Goal: Task Accomplishment & Management: Complete application form

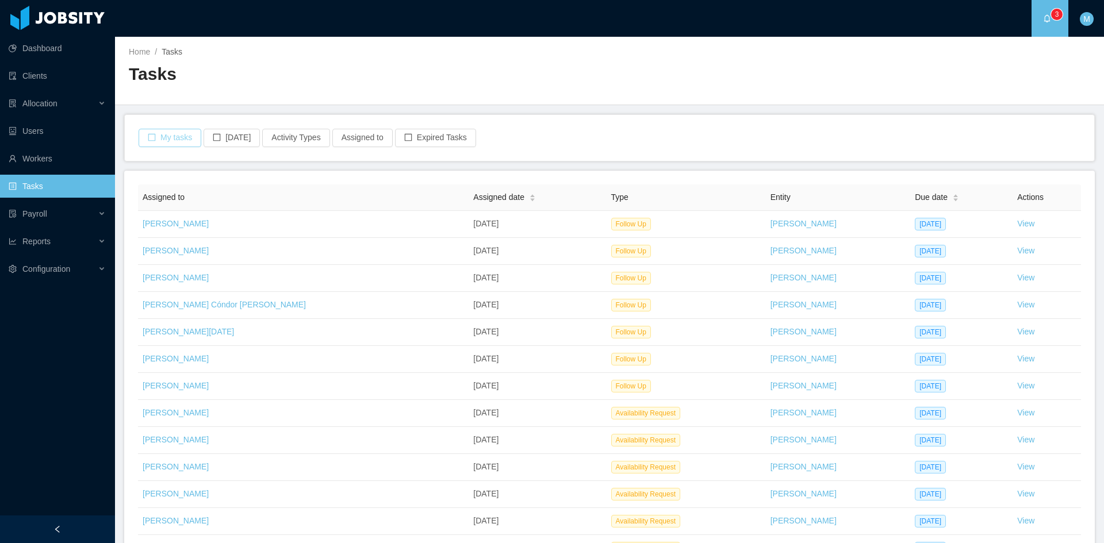
click at [170, 140] on button "My tasks" at bounding box center [170, 138] width 63 height 18
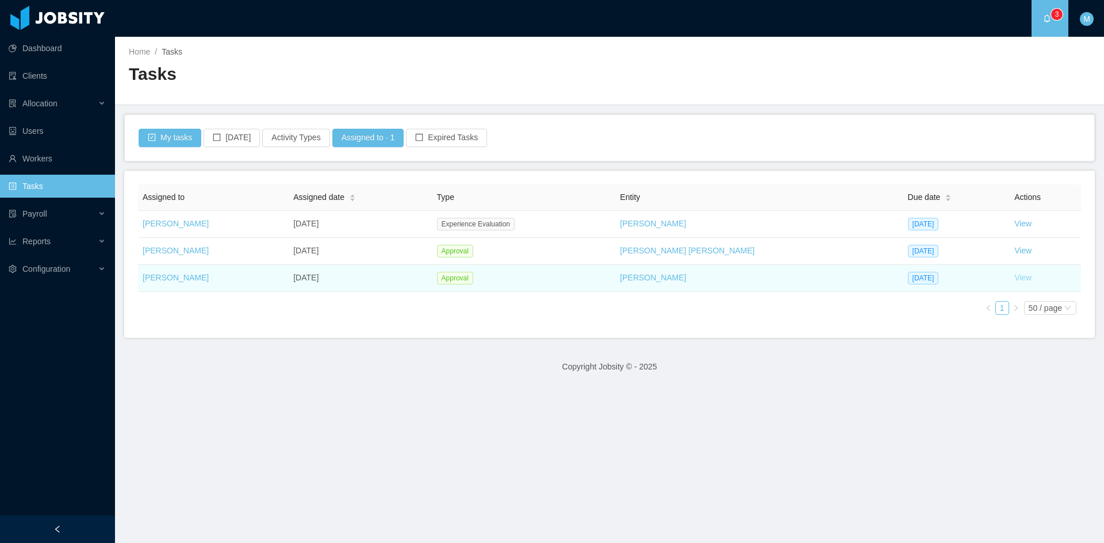
click at [1014, 274] on link "View" at bounding box center [1022, 277] width 17 height 9
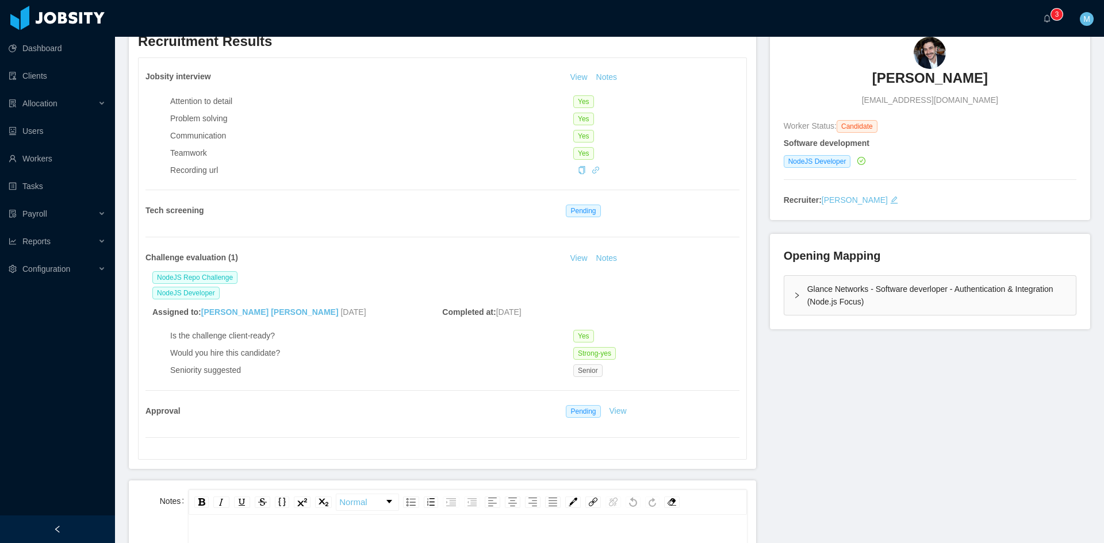
scroll to position [191, 0]
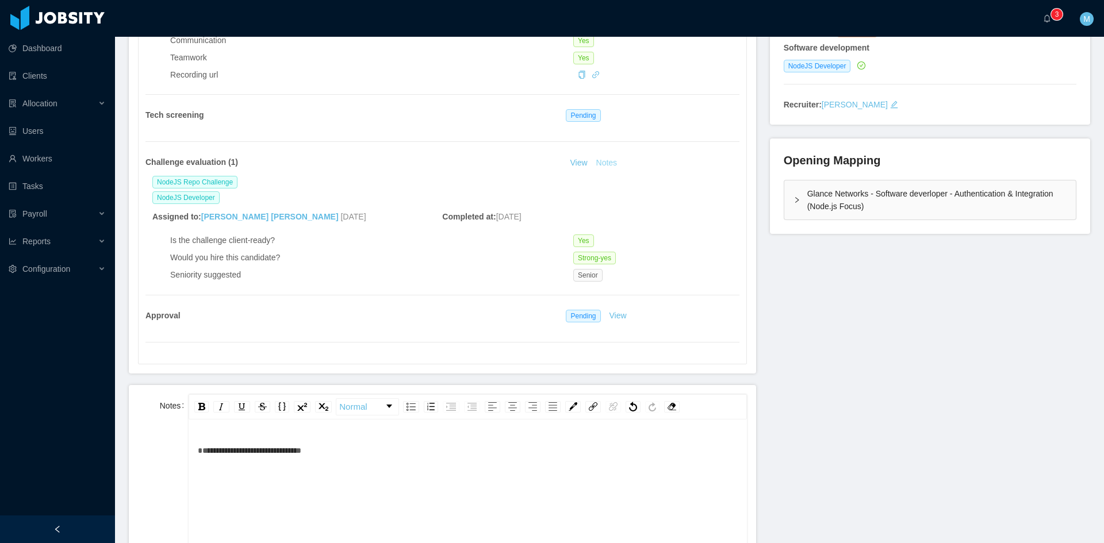
click at [605, 167] on button "Notes" at bounding box center [606, 163] width 30 height 14
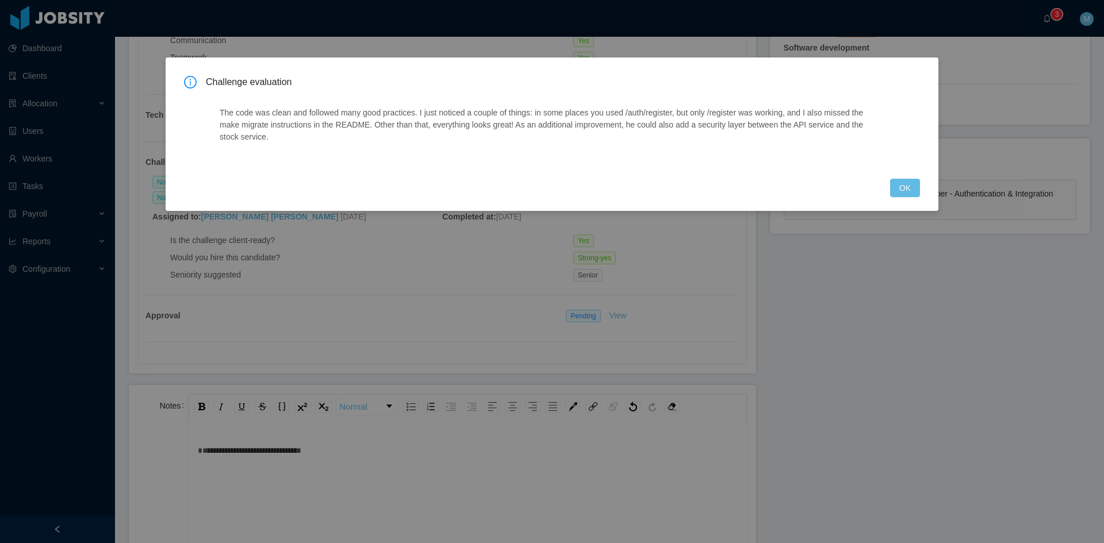
drag, startPoint x: 894, startPoint y: 207, endPoint x: 900, endPoint y: 198, distance: 10.8
click at [896, 205] on div "Challenge evaluation The code was clean and followed many good practices. I jus…" at bounding box center [552, 133] width 773 height 153
click at [901, 190] on button "OK" at bounding box center [905, 188] width 30 height 18
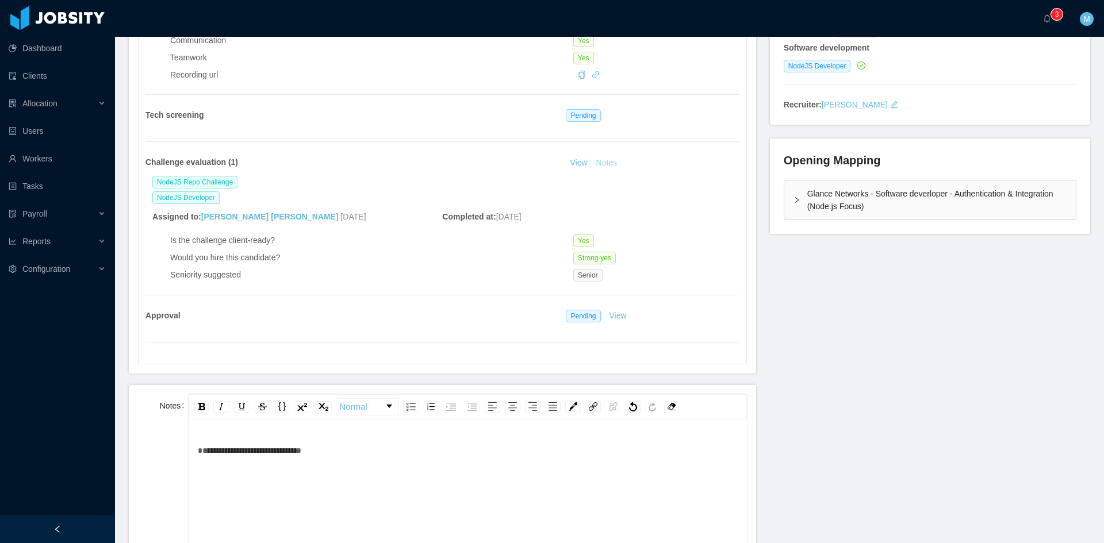
scroll to position [96, 0]
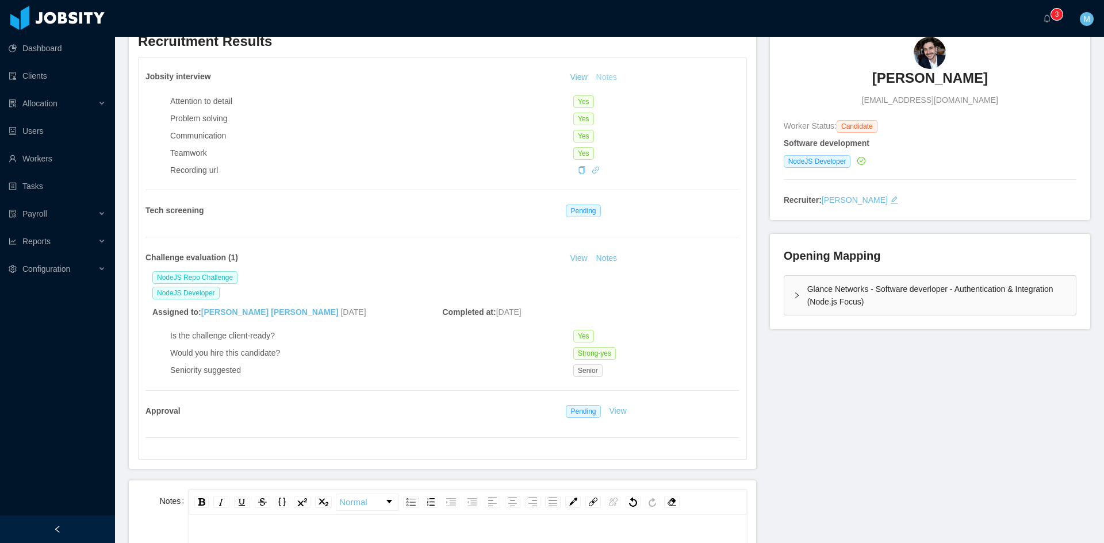
click at [600, 78] on button "Notes" at bounding box center [606, 78] width 30 height 14
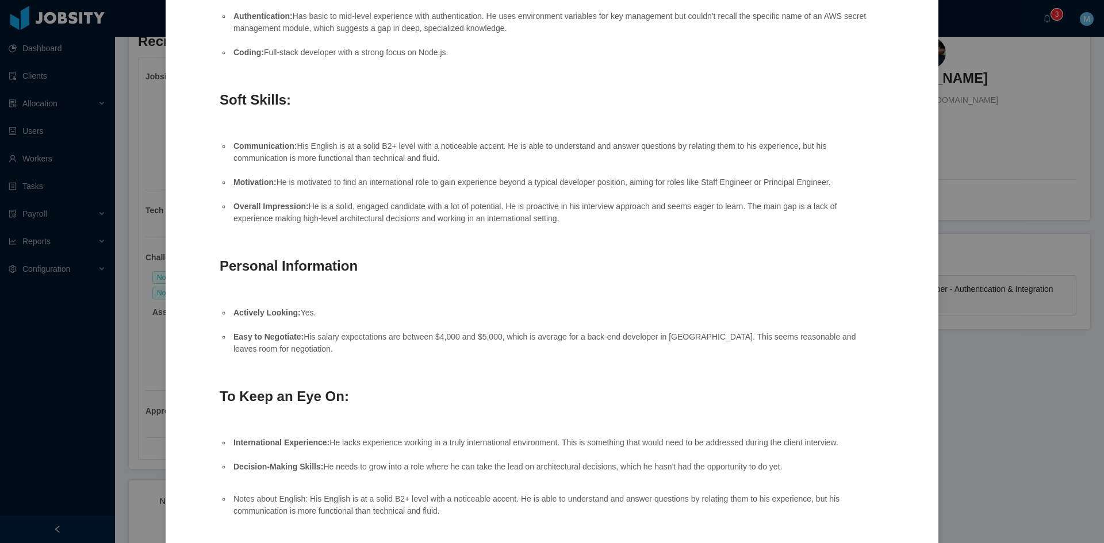
scroll to position [343, 0]
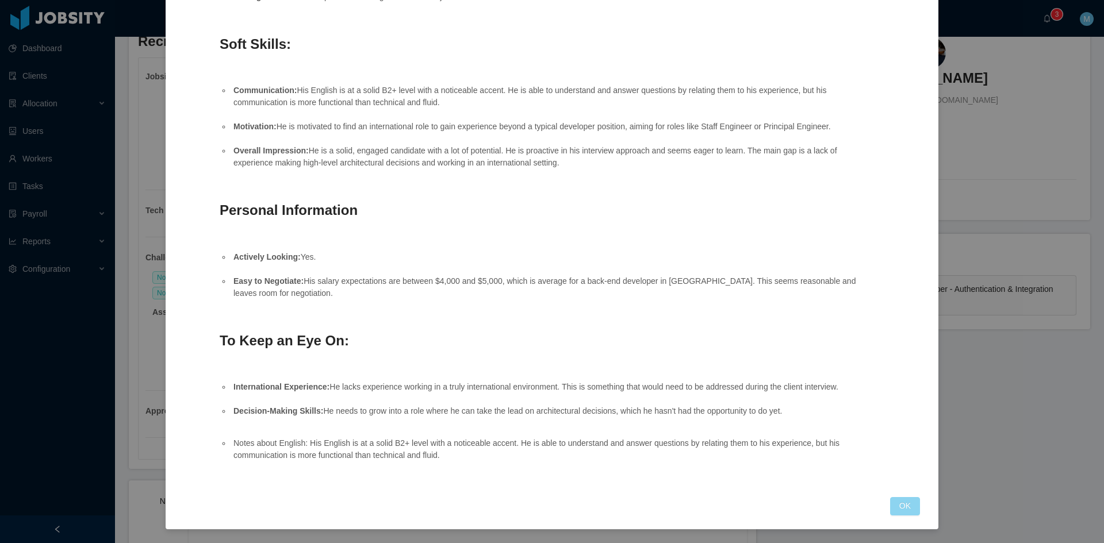
click at [900, 502] on button "OK" at bounding box center [905, 506] width 30 height 18
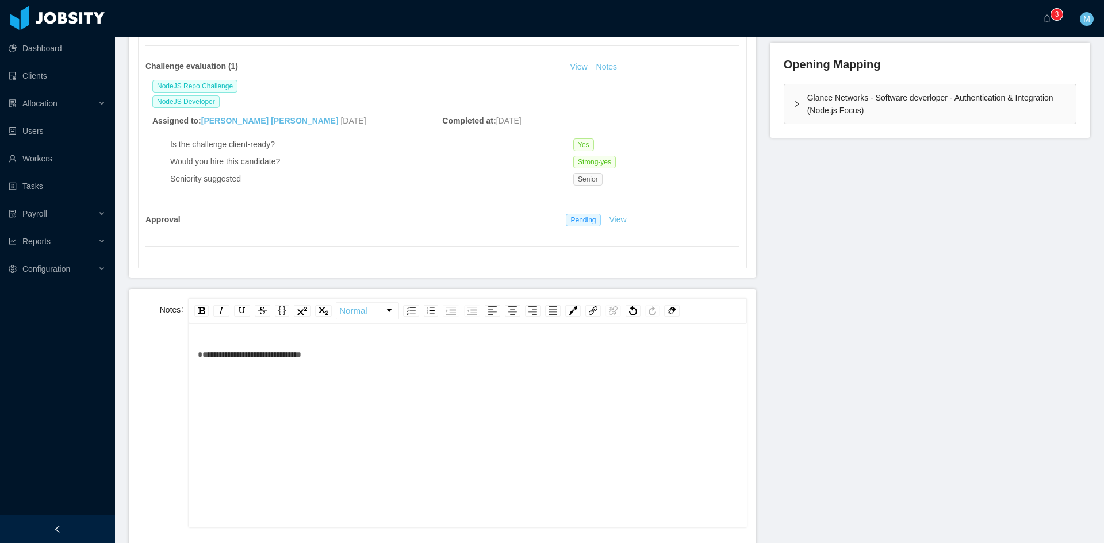
scroll to position [383, 0]
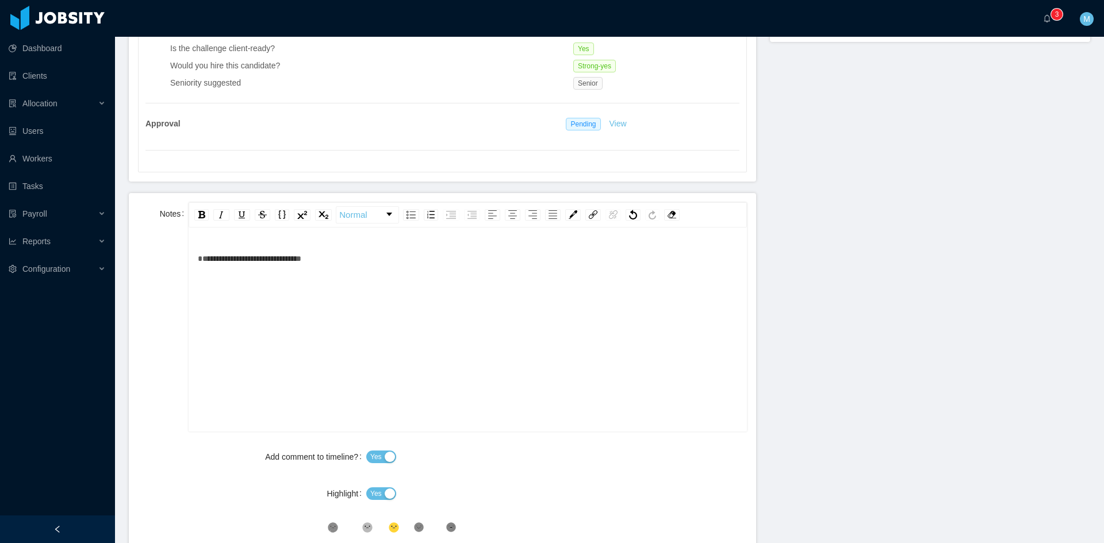
drag, startPoint x: 477, startPoint y: 325, endPoint x: 297, endPoint y: 281, distance: 185.1
click at [297, 281] on div "**********" at bounding box center [468, 347] width 540 height 201
click at [385, 492] on button "Yes" at bounding box center [381, 493] width 30 height 13
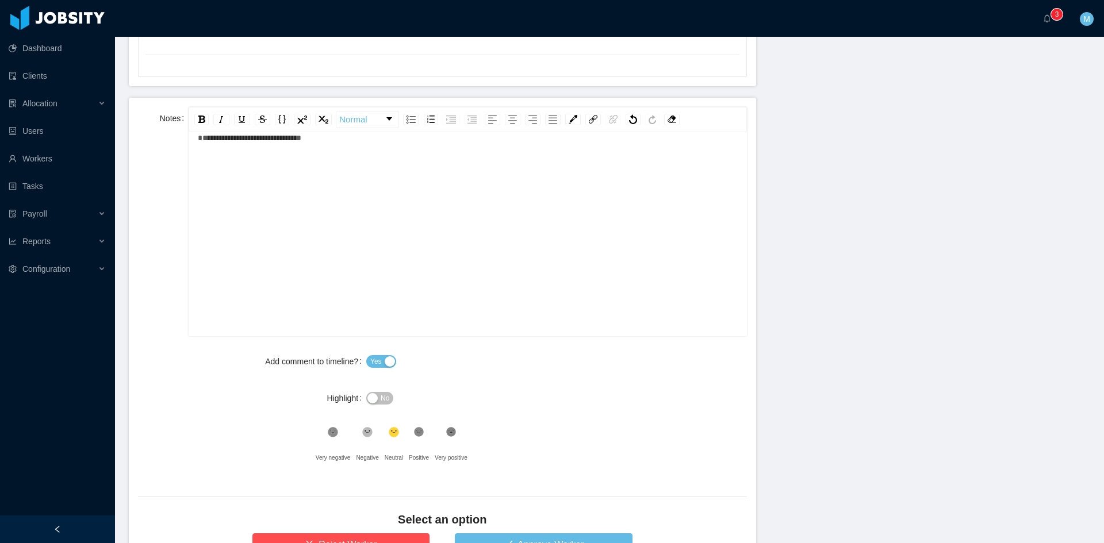
click at [409, 433] on div ".st1{fill:#232323}" at bounding box center [419, 435] width 20 height 23
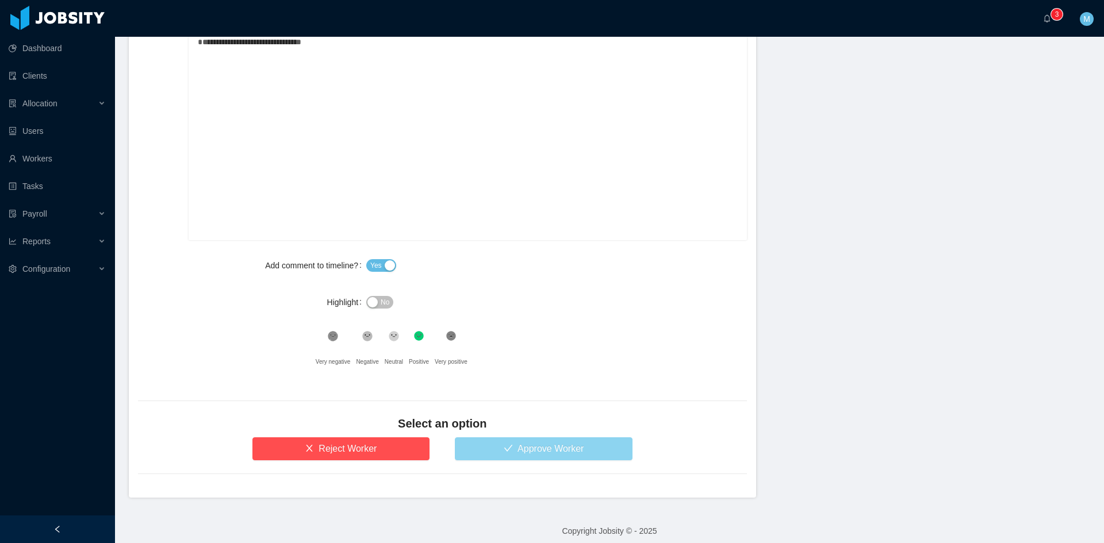
click at [516, 456] on button "Approve Worker" at bounding box center [544, 448] width 178 height 23
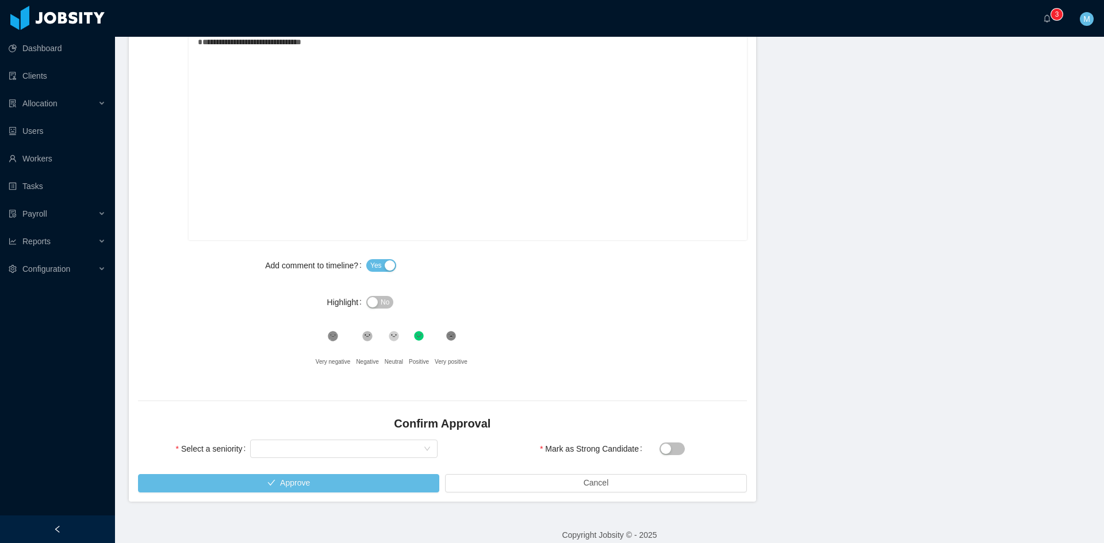
click at [324, 458] on div "Select seniority" at bounding box center [343, 448] width 187 height 23
click at [311, 444] on div "Select seniority" at bounding box center [340, 448] width 166 height 17
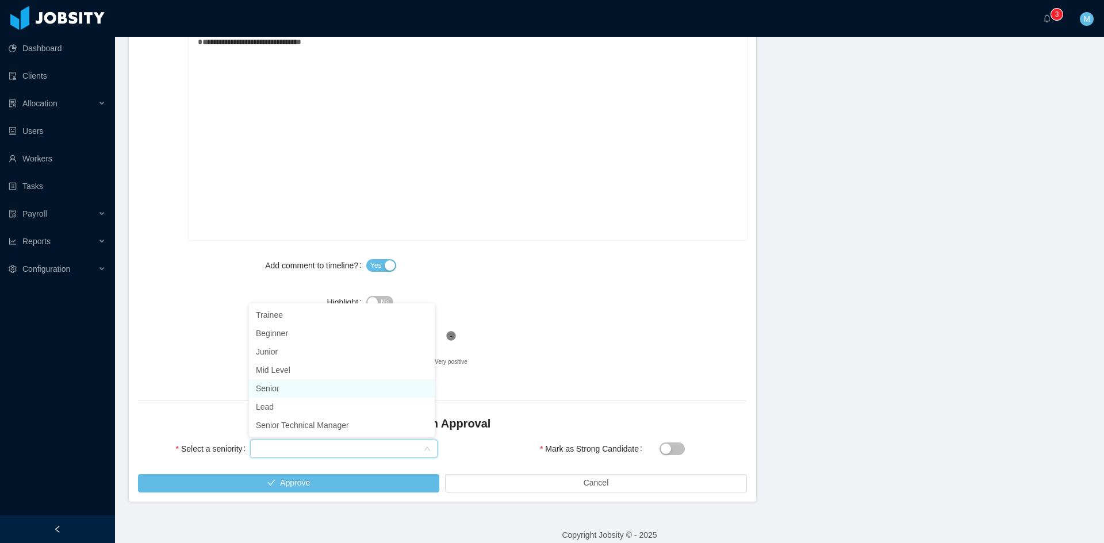
click at [299, 393] on li "Senior" at bounding box center [342, 388] width 186 height 18
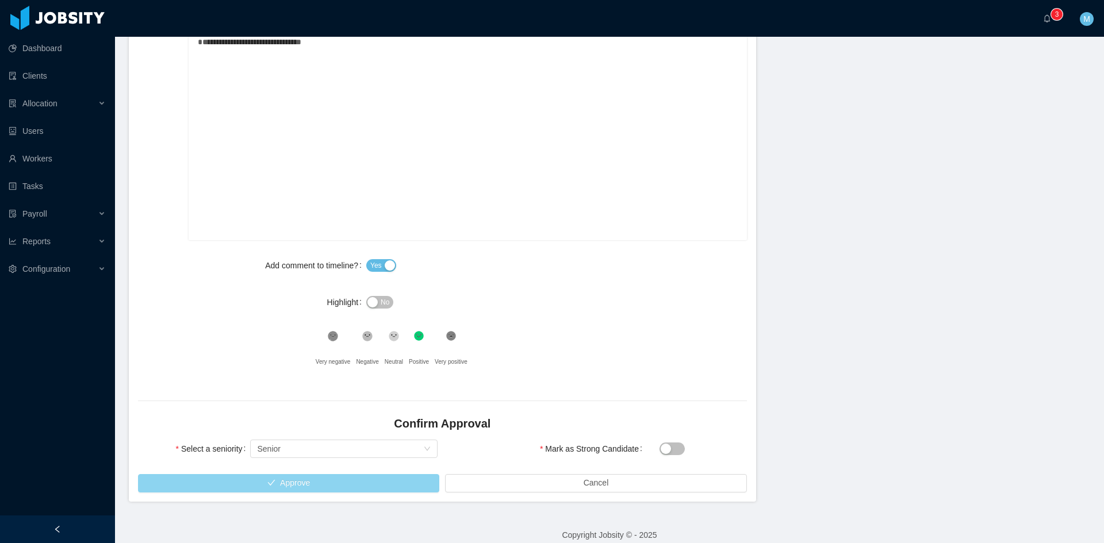
click at [382, 483] on button "Approve" at bounding box center [288, 483] width 301 height 18
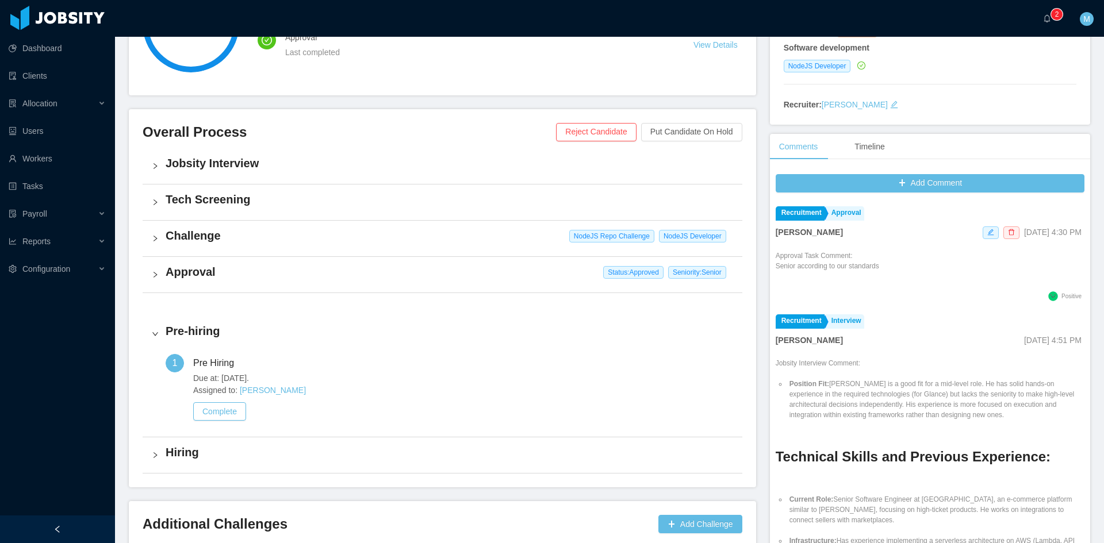
scroll to position [256, 0]
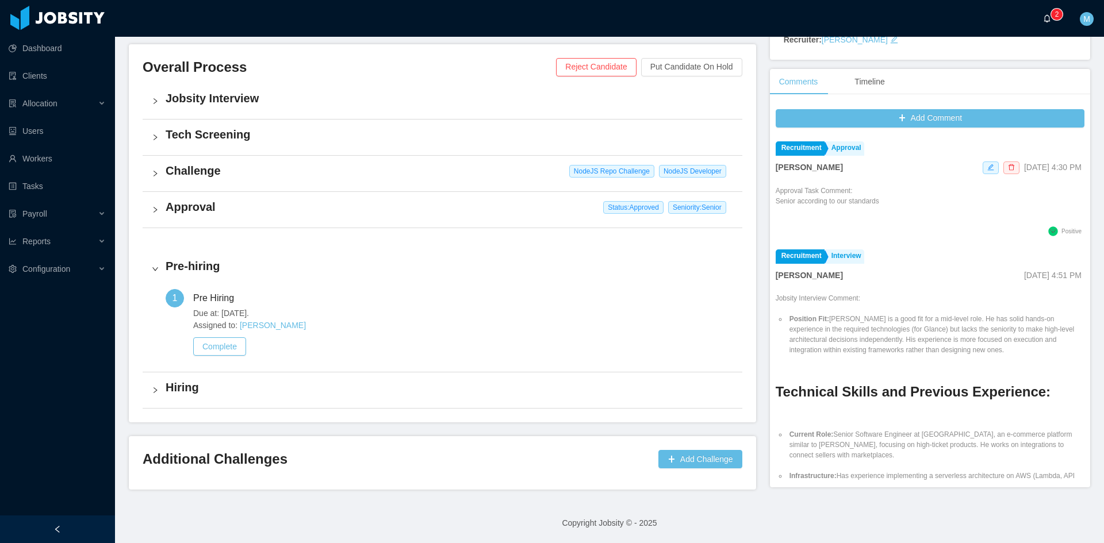
click at [1043, 6] on a=83ded146-cd66-4514-80a8-9a7b1e1b5eb6/Matias%20Marin"] "0 1 2 3 4 5 6 7 8 9 0 1 2 3 4 5 6 7 8 9 0 1 2 3 4 5 6 7 8 9" at bounding box center [1050, 18] width 14 height 37
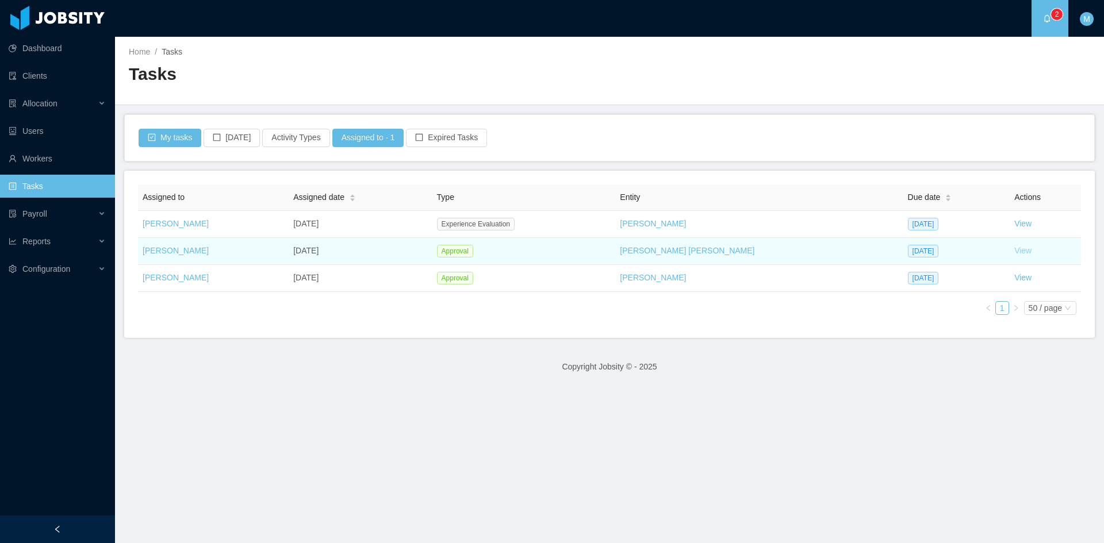
click at [1014, 246] on link "View" at bounding box center [1022, 250] width 17 height 9
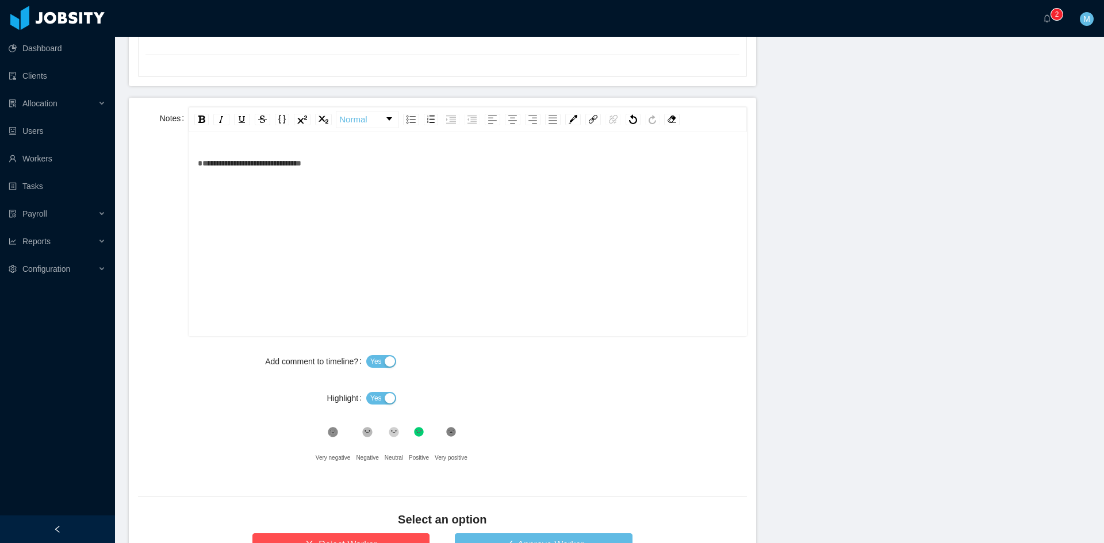
scroll to position [575, 0]
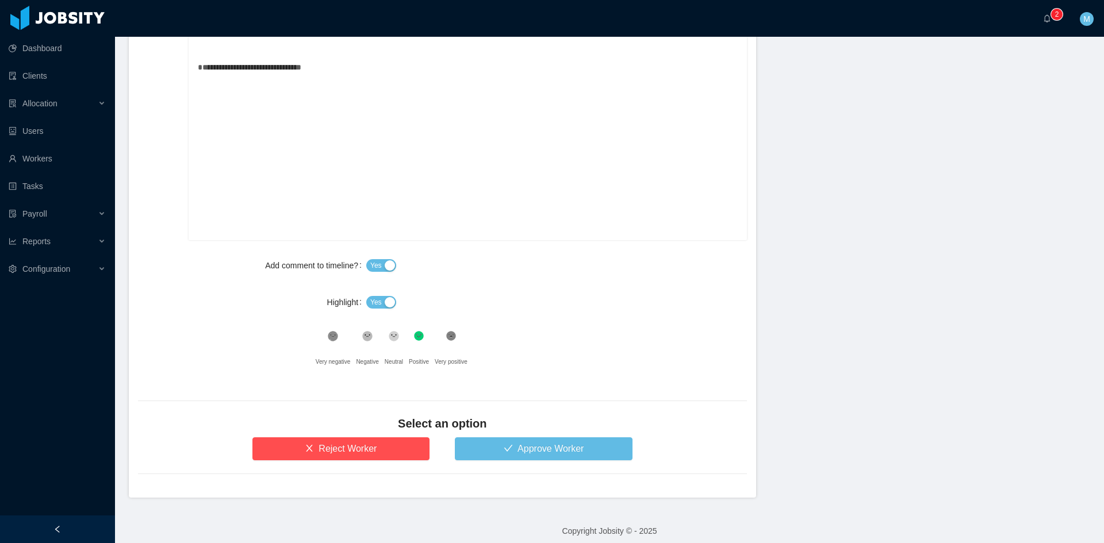
click at [375, 291] on div "Yes" at bounding box center [556, 302] width 381 height 23
click at [385, 302] on button "Yes" at bounding box center [381, 302] width 30 height 13
click at [563, 451] on button "Approve Worker" at bounding box center [544, 448] width 178 height 23
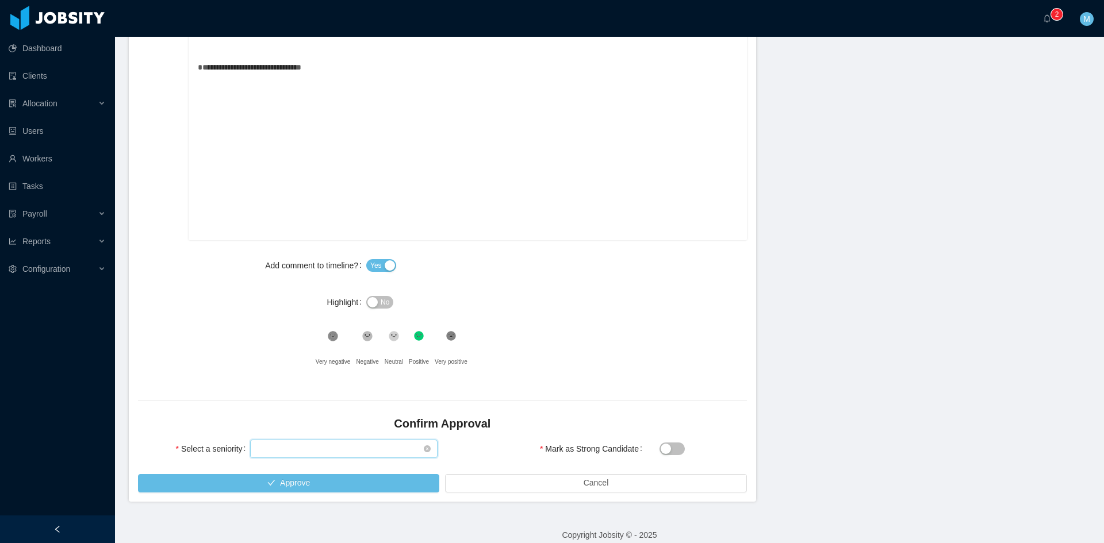
click at [356, 448] on div "Select seniority" at bounding box center [340, 448] width 166 height 17
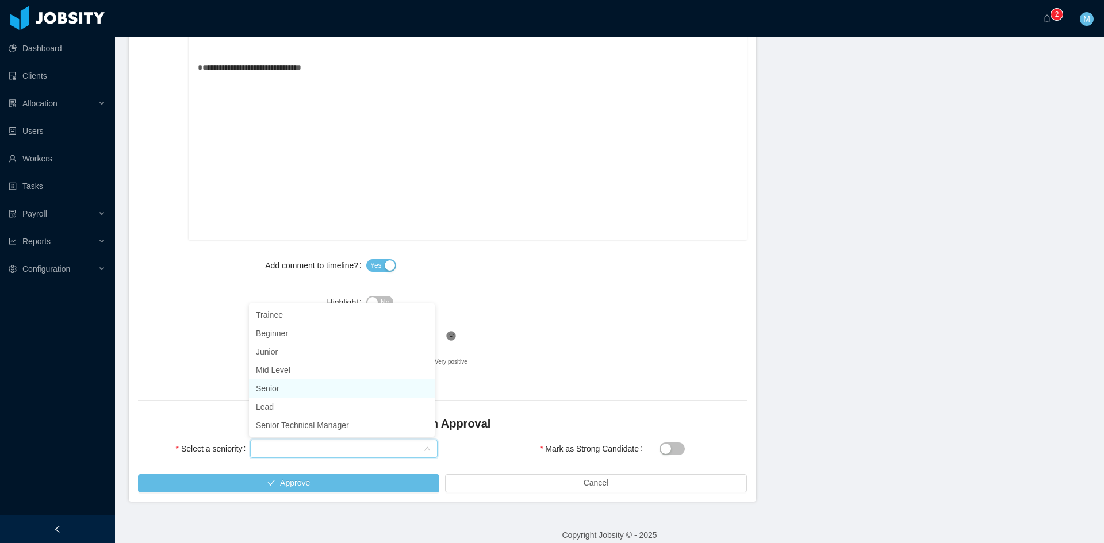
click at [289, 386] on li "Senior" at bounding box center [342, 388] width 186 height 18
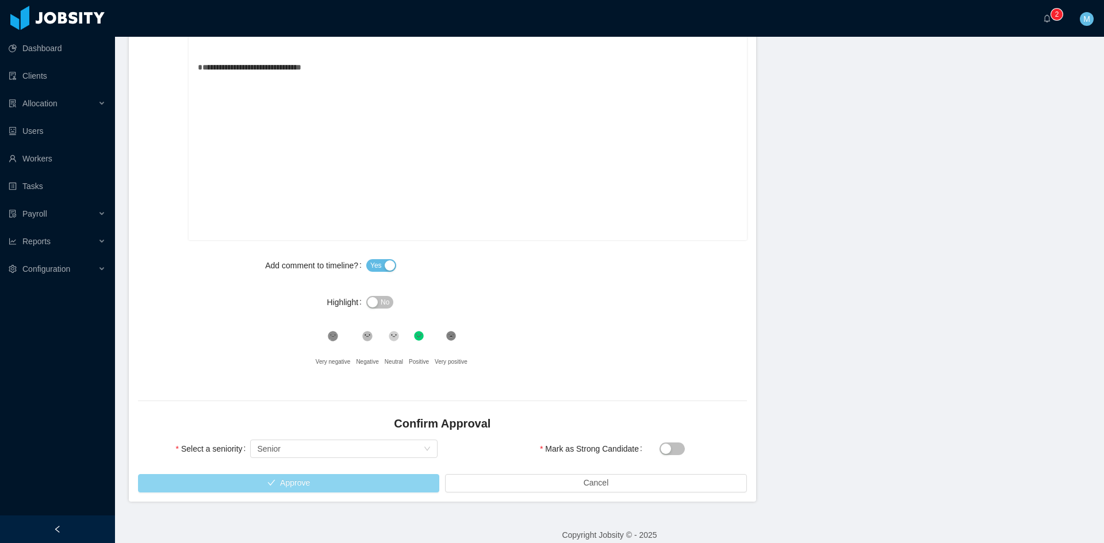
click at [367, 487] on button "Approve" at bounding box center [288, 483] width 301 height 18
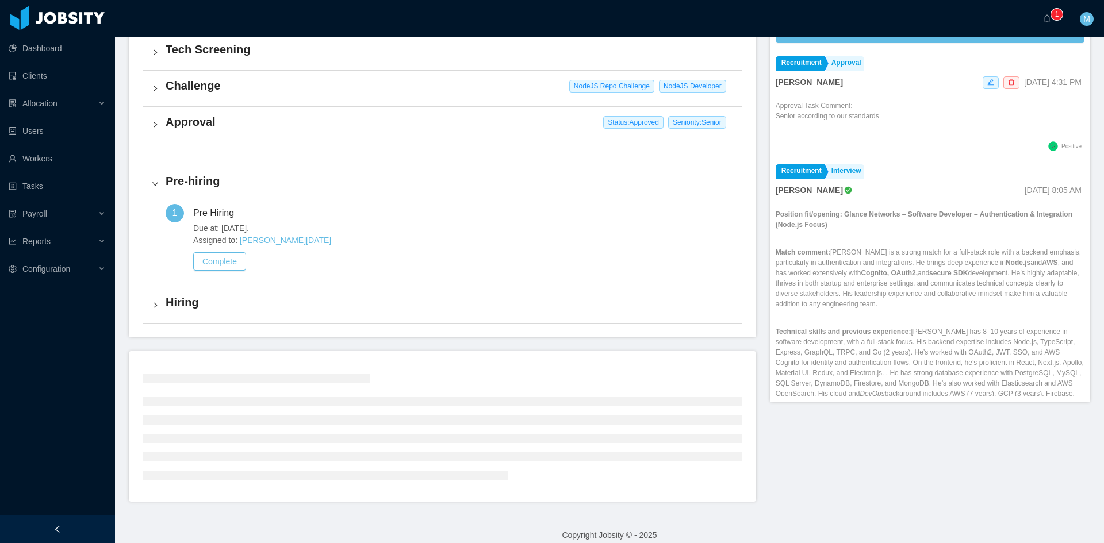
scroll to position [244, 0]
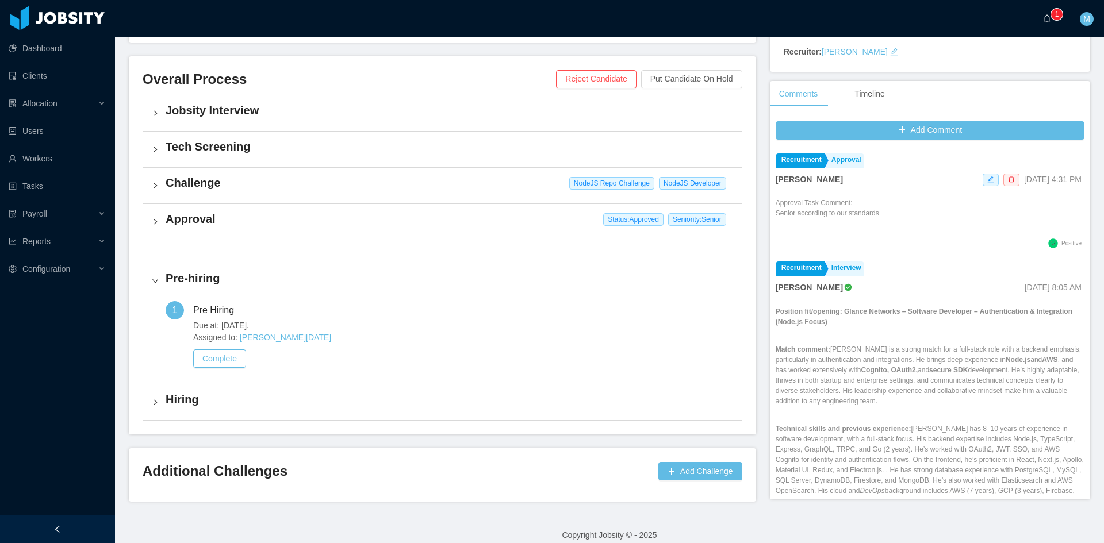
click at [1046, 9] on a=83ded146-cd66-4514-80a8-9a7b1e1b5eb6/Matias%20Marin"] "0 1 2 3 4 5 6 7 8 9 0 1 2 3 4 5 6 7 8 9 0 1 2 3 4 5 6 7 8 9" at bounding box center [1050, 18] width 14 height 37
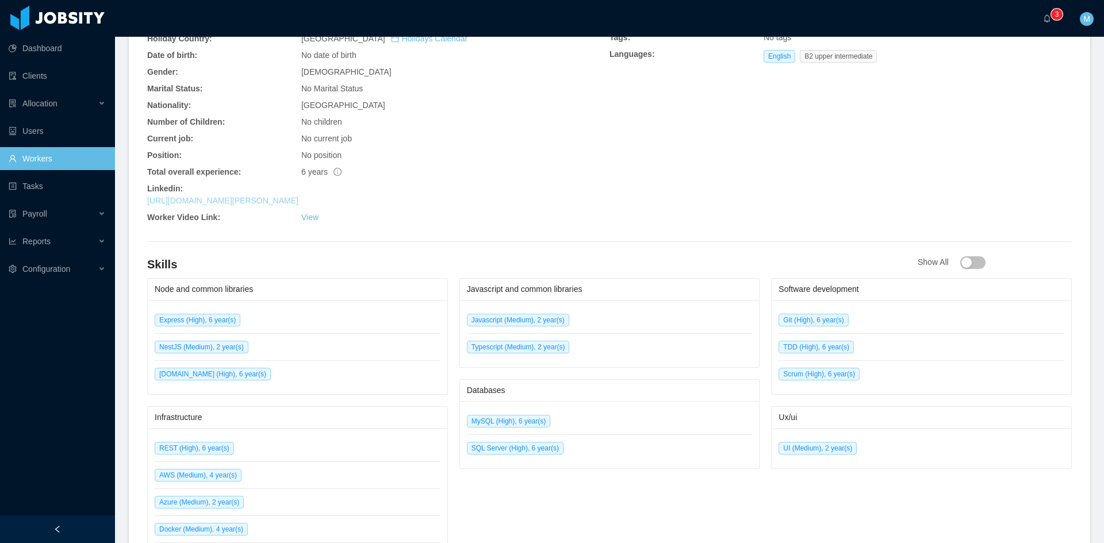
scroll to position [425, 0]
